Goal: Transaction & Acquisition: Purchase product/service

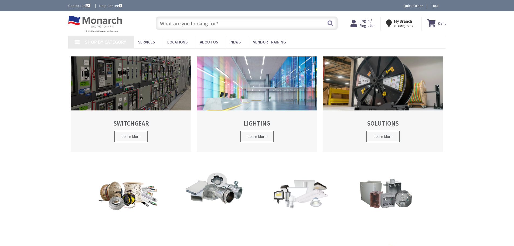
type input "[PERSON_NAME][GEOGRAPHIC_DATA], [GEOGRAPHIC_DATA]"
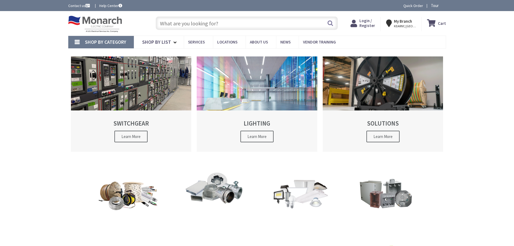
click at [187, 25] on input "text" at bounding box center [247, 22] width 182 height 13
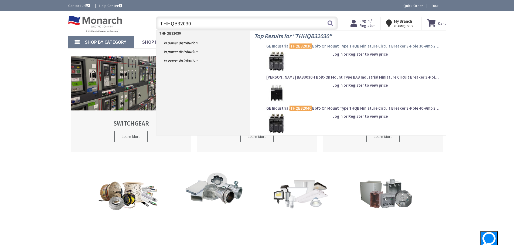
type input "THHQB32030"
click at [300, 46] on mark "THQB32030" at bounding box center [300, 46] width 23 height 7
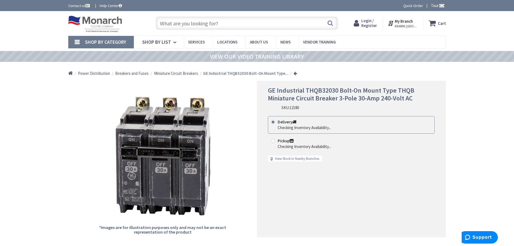
click at [218, 24] on input "text" at bounding box center [247, 22] width 182 height 13
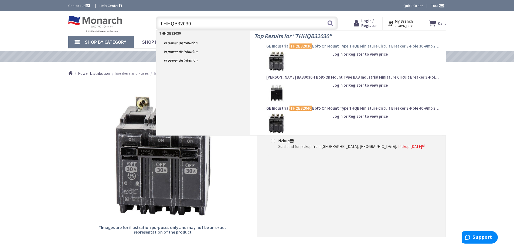
type input "THHQB32030"
click at [305, 46] on mark "THQB32030" at bounding box center [300, 46] width 23 height 7
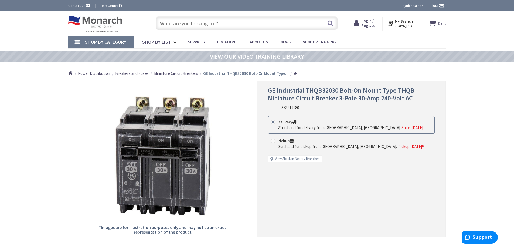
click at [190, 25] on input "text" at bounding box center [247, 22] width 182 height 13
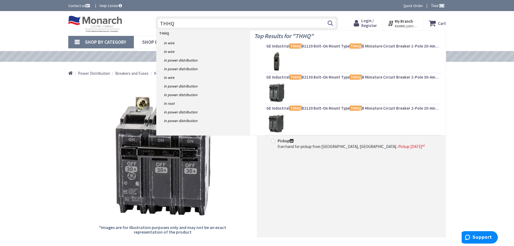
type input "THHQB"
